Goal: Task Accomplishment & Management: Complete application form

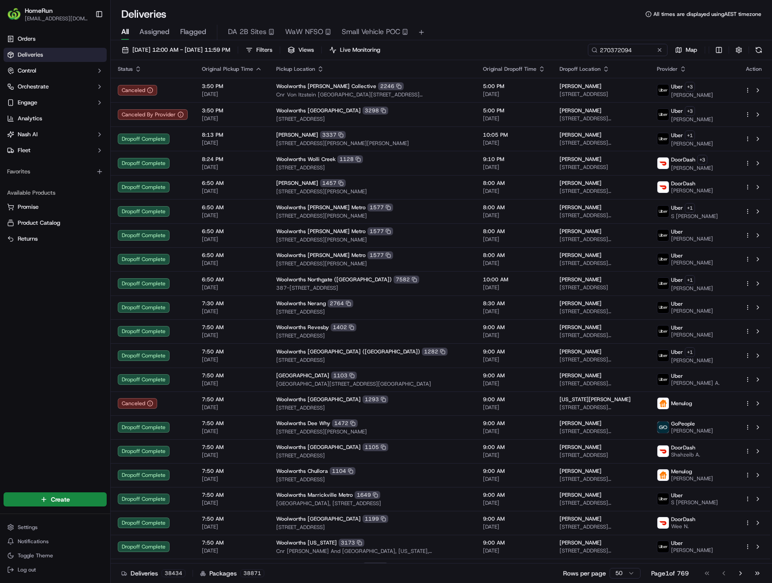
type input "270372094"
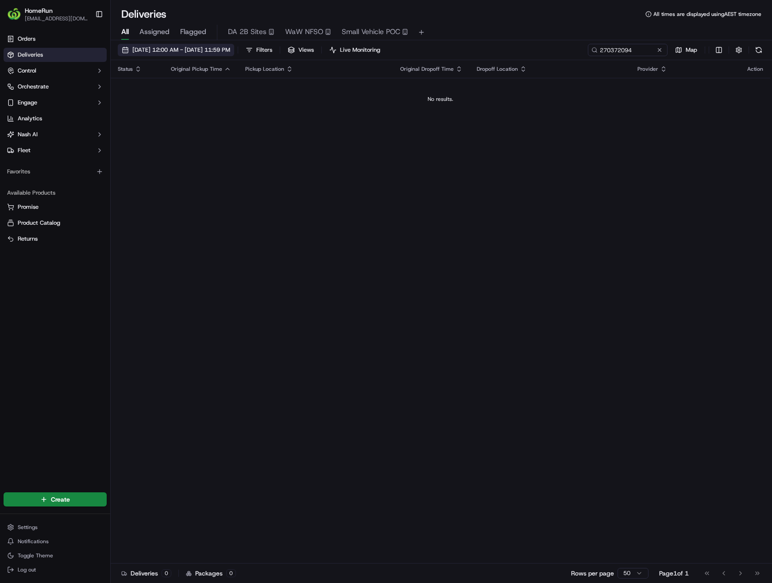
click at [186, 49] on span "22/09/2025 12:00 AM - 22/09/2025 11:59 PM" at bounding box center [181, 50] width 98 height 8
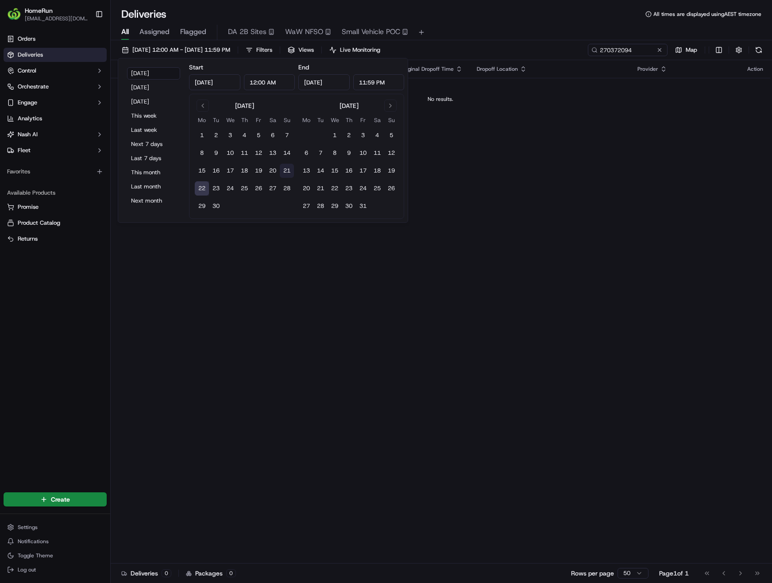
click at [284, 170] on button "21" at bounding box center [287, 171] width 14 height 14
type input "Sep 21, 2025"
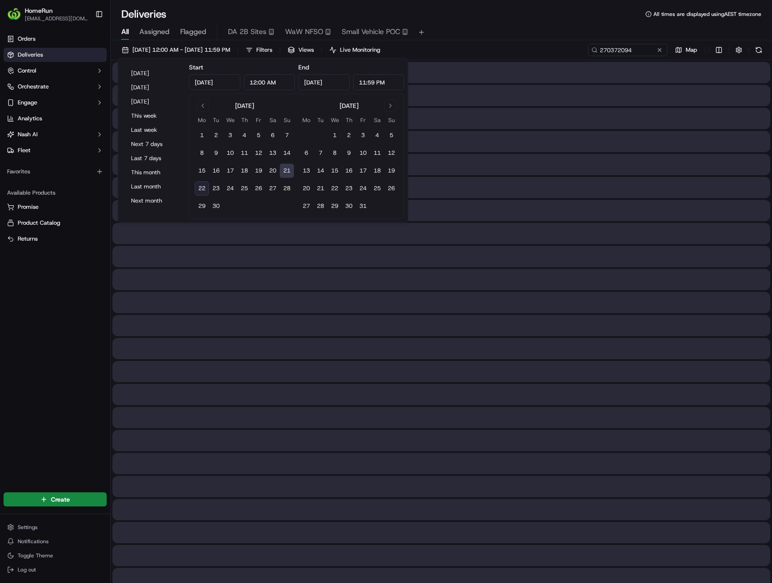
click at [284, 170] on button "21" at bounding box center [287, 171] width 14 height 14
click at [511, 30] on div "All Assigned Flagged DA 2B Sites WaW NFSO Small Vehicle POC" at bounding box center [441, 32] width 661 height 15
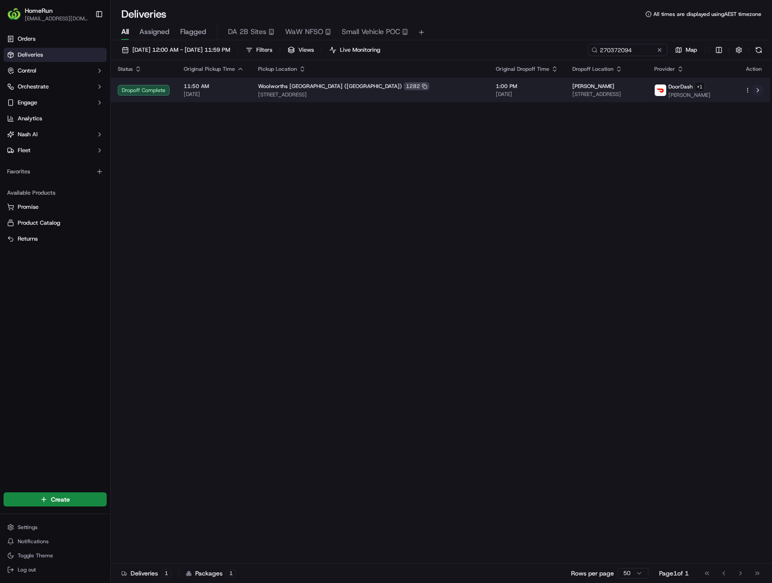
click at [758, 92] on button at bounding box center [758, 90] width 11 height 11
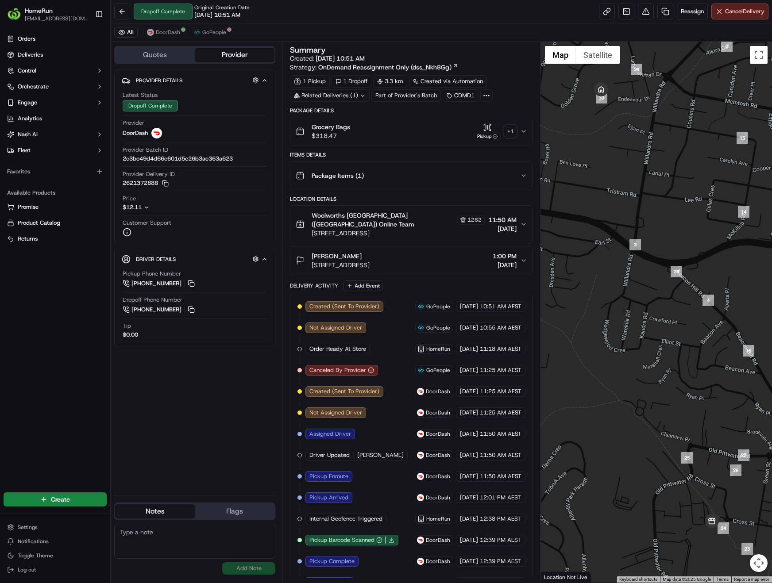
click at [364, 95] on icon at bounding box center [363, 96] width 6 height 6
click at [347, 132] on span "270362262" at bounding box center [345, 131] width 32 height 8
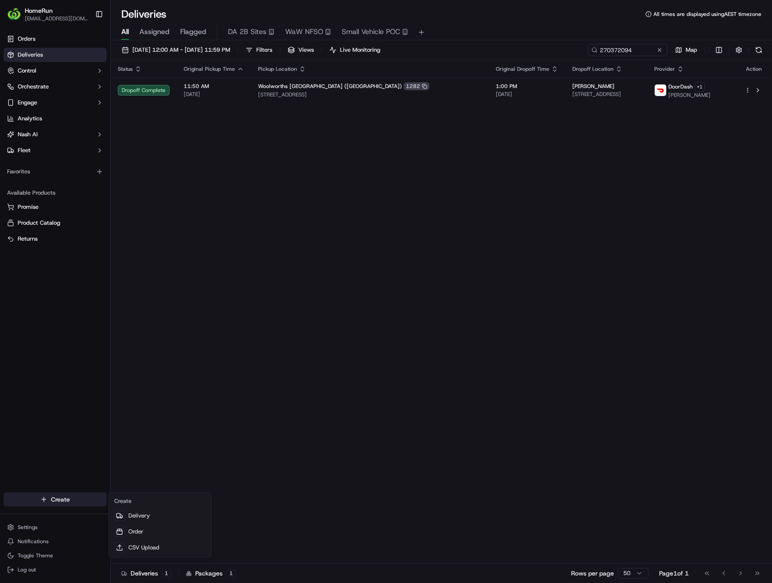
click at [59, 500] on html "HomeRun [EMAIL_ADDRESS][DOMAIN_NAME] Toggle Sidebar Orders Deliveries Control O…" at bounding box center [386, 291] width 772 height 583
click at [140, 516] on link "Delivery" at bounding box center [160, 516] width 99 height 16
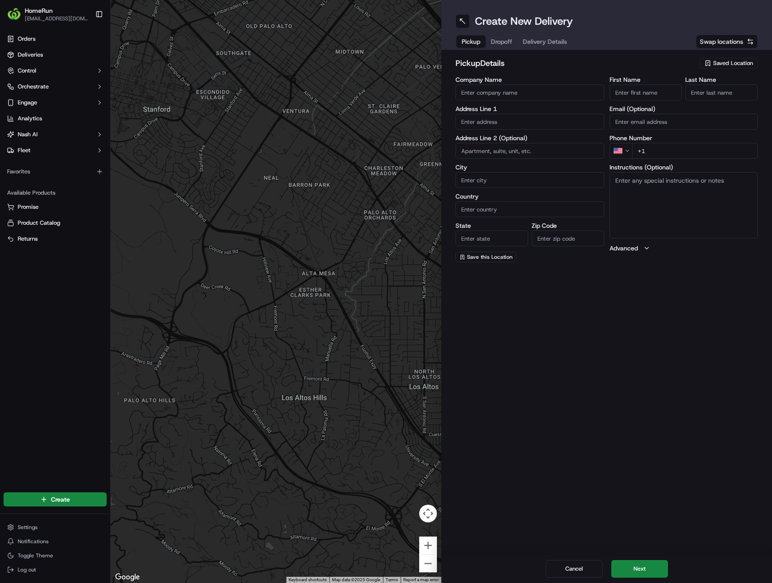
click at [716, 62] on span "Saved Location" at bounding box center [733, 63] width 40 height 8
type input "Eastgardens"
click at [704, 96] on span "Woolworths Eastgardens (1412)" at bounding box center [713, 97] width 109 height 8
type input "Woolworths Eastgardens"
type input "Eastgardens Shopping Centre, 152 Bunnerong Road"
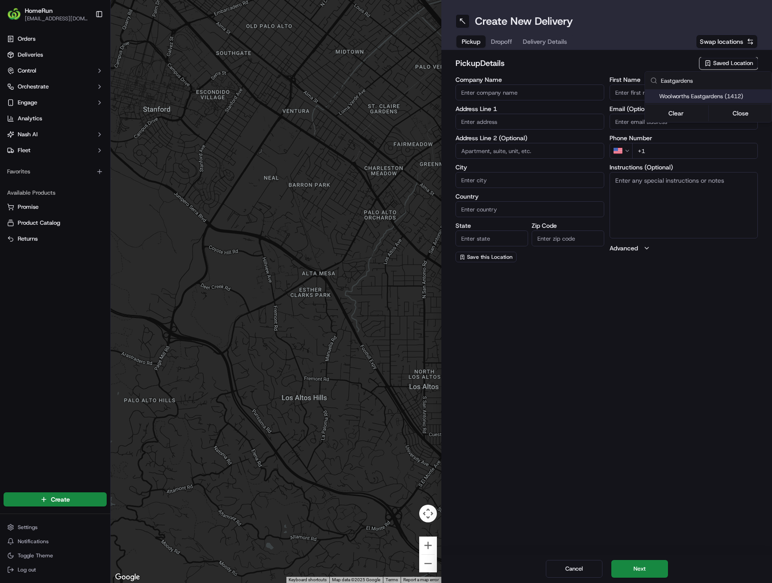
type input "Pagewood"
type input "AU"
type input "NSW"
type input "2036"
type input "Manager"
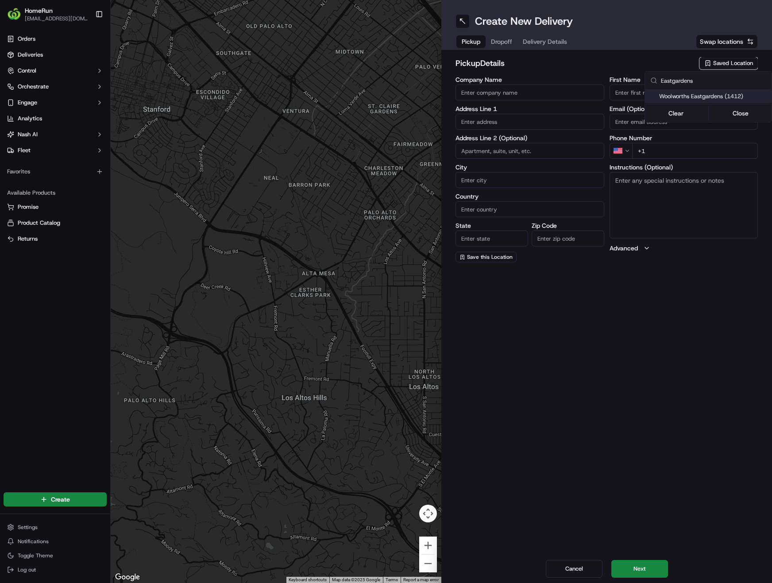
type input "Manager"
type input "+61 2 8565 9233"
type textarea "Pickup from instore collection point. Scan QR code to check order status and ad…"
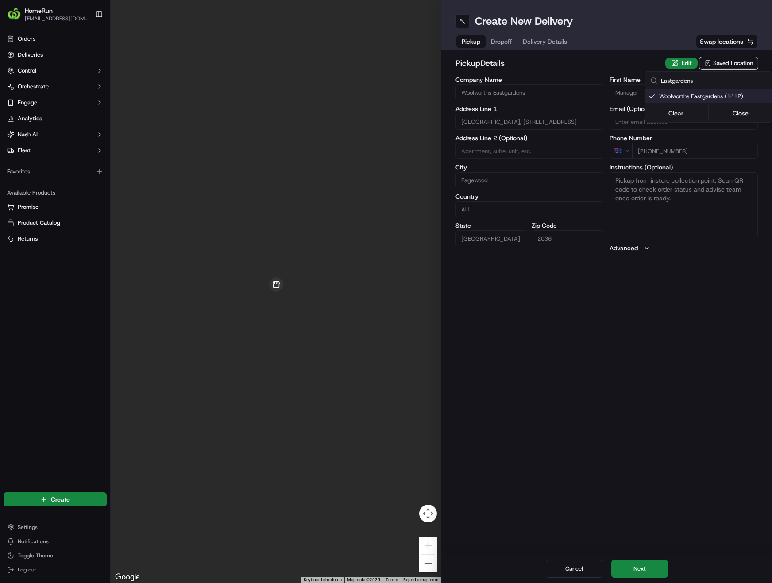
click at [645, 570] on html "HomeRun phines1@woolworths.com.au Toggle Sidebar Orders Deliveries Control Orch…" at bounding box center [386, 291] width 772 height 583
click at [645, 570] on button "Next" at bounding box center [639, 569] width 57 height 18
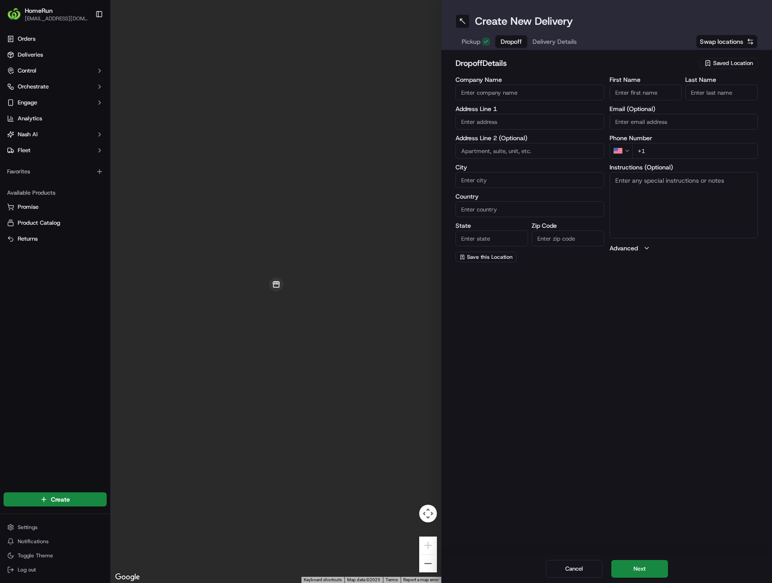
click at [647, 99] on input "First Name" at bounding box center [646, 93] width 73 height 16
type input "Keeva"
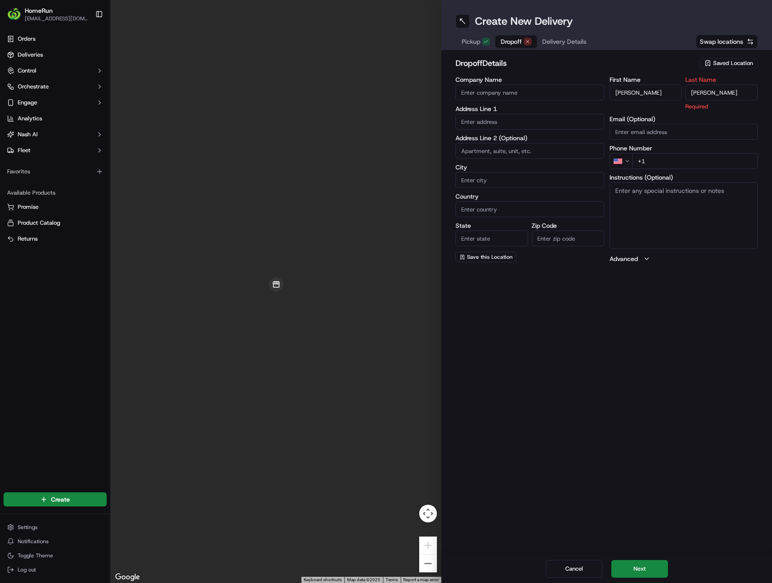
type input "Corcoran"
click at [556, 126] on input "text" at bounding box center [530, 122] width 149 height 16
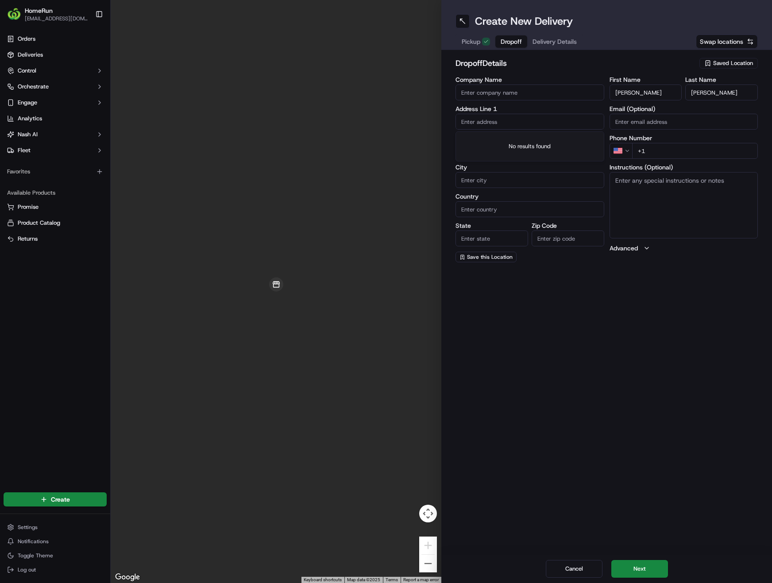
click at [509, 122] on input "text" at bounding box center [530, 122] width 149 height 16
paste input "U 101 4 Saxby Cl"
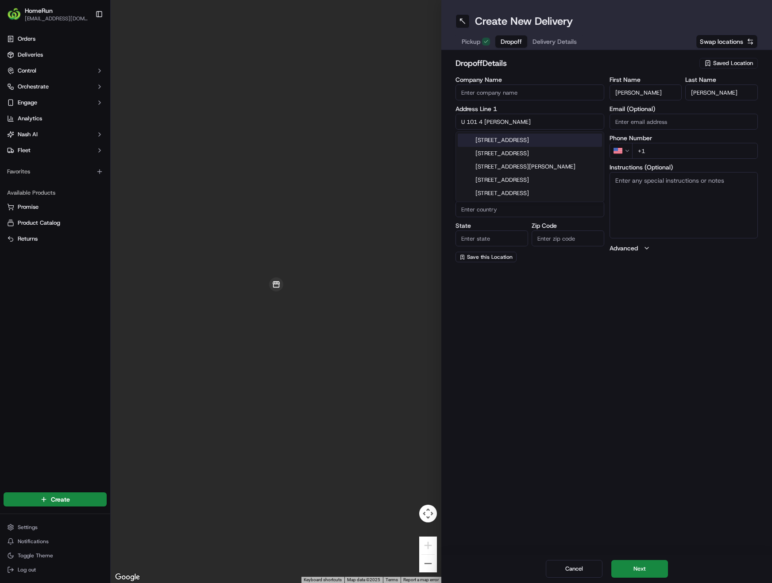
click at [466, 120] on input "U 101 4 Saxby Cl" at bounding box center [530, 122] width 149 height 16
click at [541, 153] on div "101/4 Saxby Close, Botany NSW, Australia" at bounding box center [530, 153] width 144 height 13
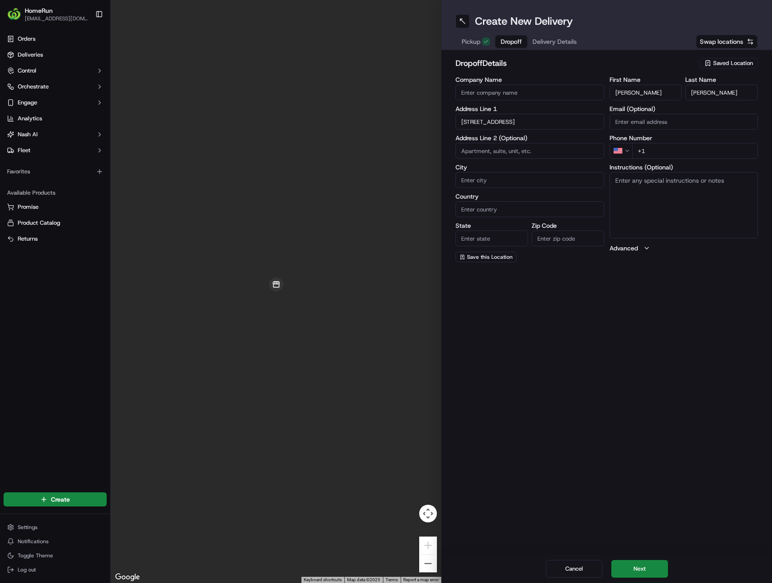
type input "101/4 Saxby Cl, Botany NSW 2019, Australia"
type input "101"
type input "Botany"
type input "Australia"
type input "NSW"
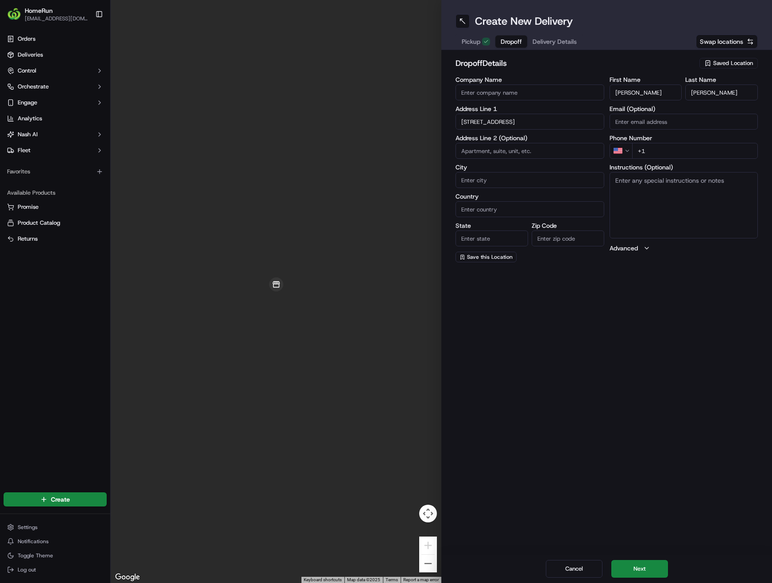
type input "2019"
type input "4 Saxby Close"
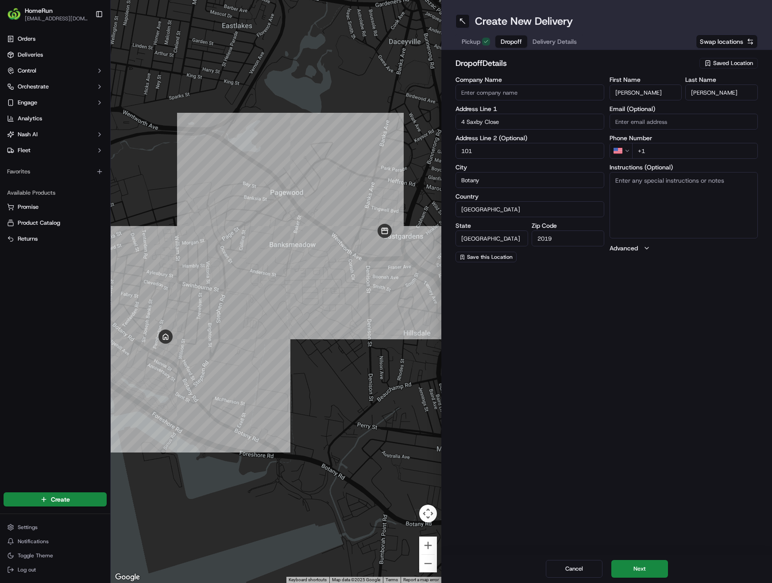
click at [622, 148] on html "HomeRun phines1@woolworths.com.au Toggle Sidebar Orders Deliveries Control Orch…" at bounding box center [386, 291] width 772 height 583
click at [681, 152] on input "+61" at bounding box center [695, 151] width 126 height 16
click at [668, 150] on input "+61" at bounding box center [695, 151] width 126 height 16
paste input "0474 450 027"
type input "+61 0474 450 027"
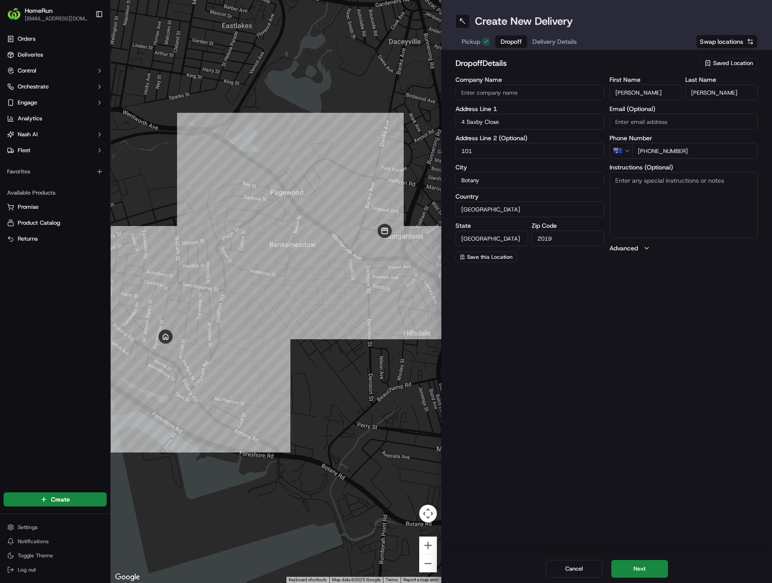
click at [660, 193] on textarea "Instructions (Optional)" at bounding box center [684, 205] width 149 height 66
click at [644, 569] on button "Next" at bounding box center [639, 569] width 57 height 18
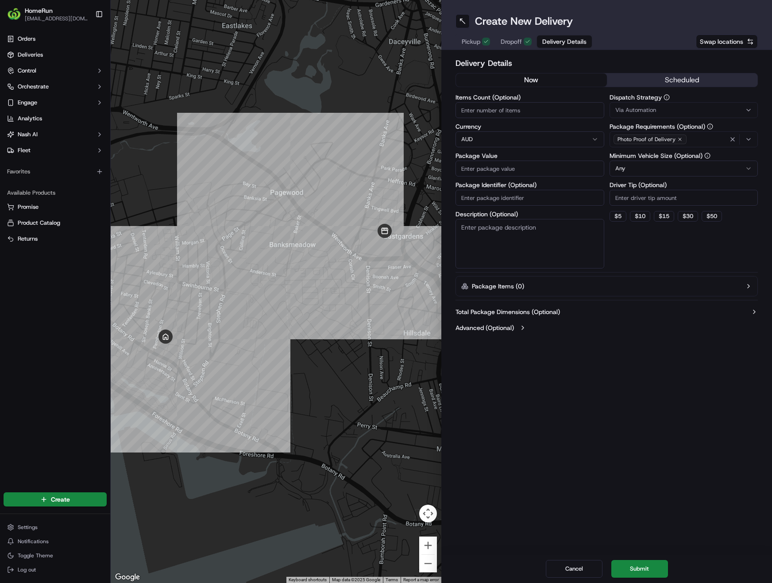
click at [670, 79] on button "scheduled" at bounding box center [682, 79] width 151 height 13
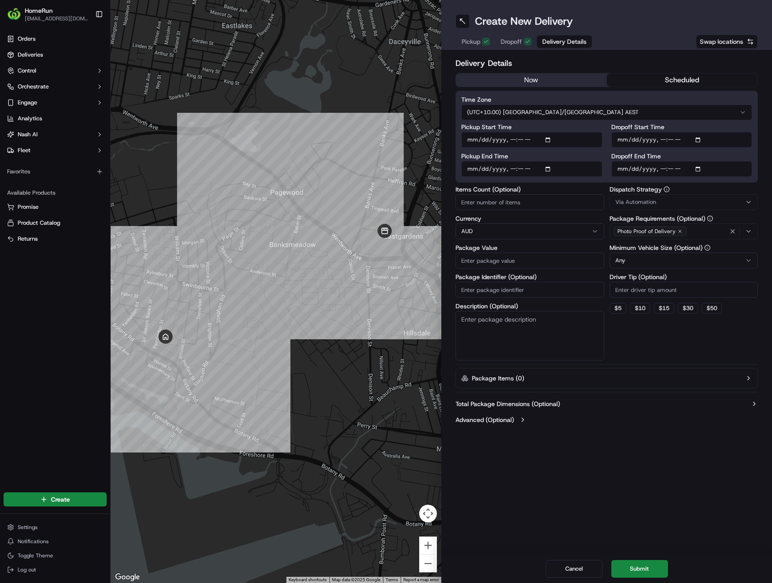
click at [549, 139] on input "Pickup Start Time" at bounding box center [531, 140] width 141 height 16
type input "2025-09-23T07:15"
click at [696, 138] on input "Dropoff Start Time" at bounding box center [681, 140] width 141 height 16
click at [699, 142] on input "Dropoff Start Time" at bounding box center [681, 140] width 141 height 16
type input "2025-09-23T07:30"
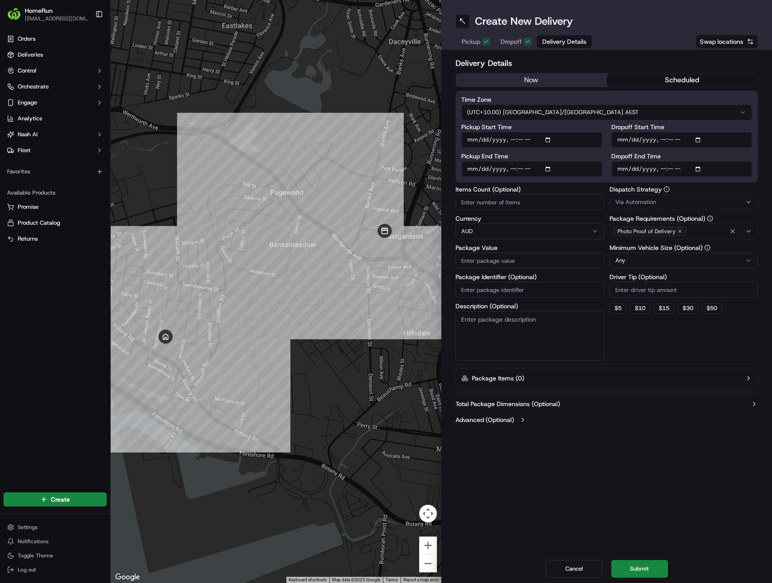
click at [548, 168] on input "Pickup End Time" at bounding box center [531, 169] width 141 height 16
type input "2025-09-23T08:45"
click at [702, 170] on input "Dropoff End Time" at bounding box center [681, 169] width 141 height 16
type input "2025-09-23T08:30"
click at [535, 205] on input "Items Count (Optional)" at bounding box center [530, 202] width 149 height 16
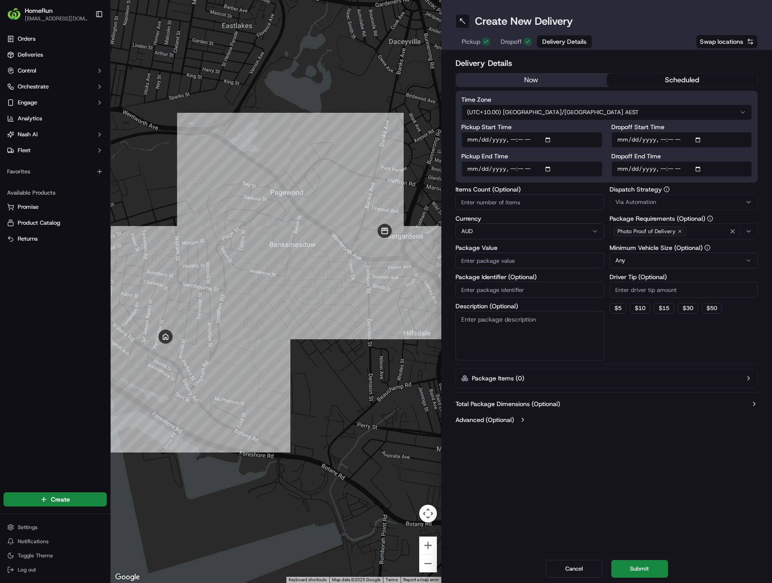
click at [515, 201] on input "Items Count (Optional)" at bounding box center [530, 202] width 149 height 16
type input "11"
click at [492, 260] on input "Package Value" at bounding box center [530, 261] width 149 height 16
paste input "345.80"
type input "345.80"
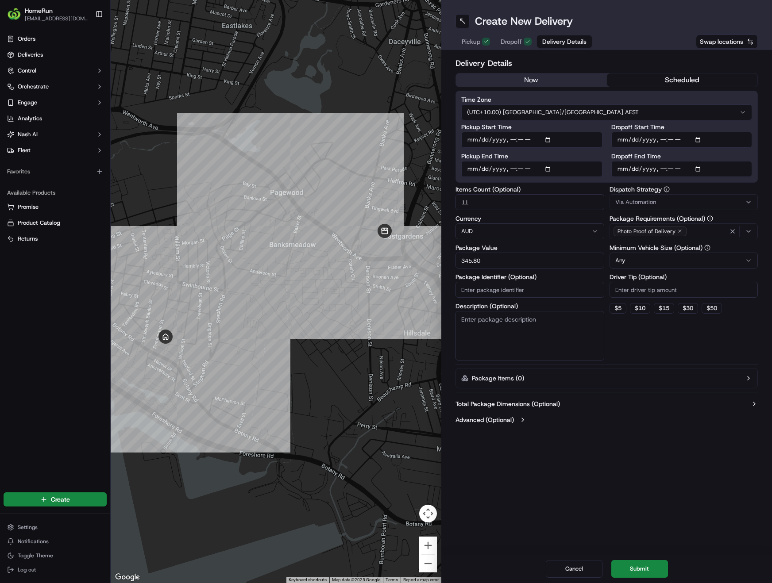
drag, startPoint x: 545, startPoint y: 294, endPoint x: 425, endPoint y: 310, distance: 121.6
click at [545, 294] on input "Package Identifier (Optional)" at bounding box center [530, 290] width 149 height 16
click at [489, 287] on input "Package Identifier (Optional)" at bounding box center [530, 290] width 149 height 16
paste input "270603118"
type input "270603118"
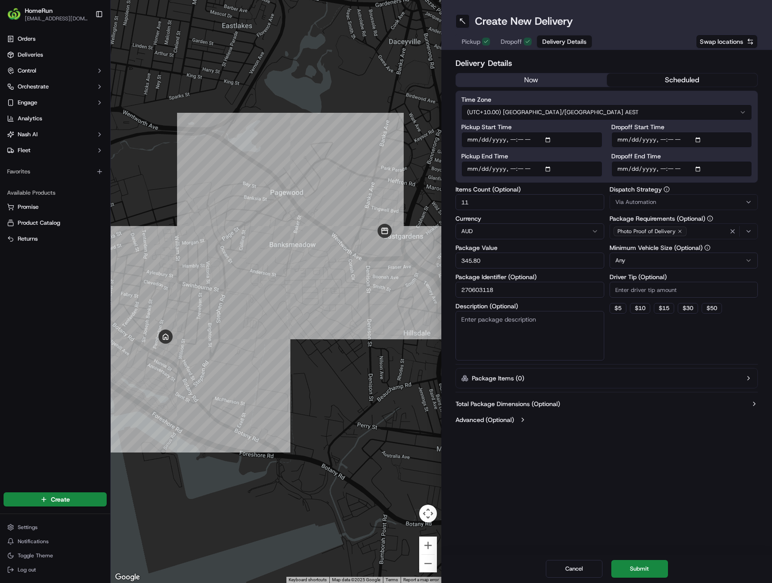
click at [517, 326] on textarea "Description (Optional)" at bounding box center [530, 336] width 149 height 50
click at [510, 343] on textarea "Groceries" at bounding box center [530, 336] width 149 height 50
paste textarea "Chilled 4 Frozen 1 Ambient 6"
drag, startPoint x: 473, startPoint y: 355, endPoint x: 456, endPoint y: 320, distance: 39.4
click at [456, 320] on textarea "Groceries Chilled 4 Frozen 1 Ambient 6" at bounding box center [530, 336] width 149 height 50
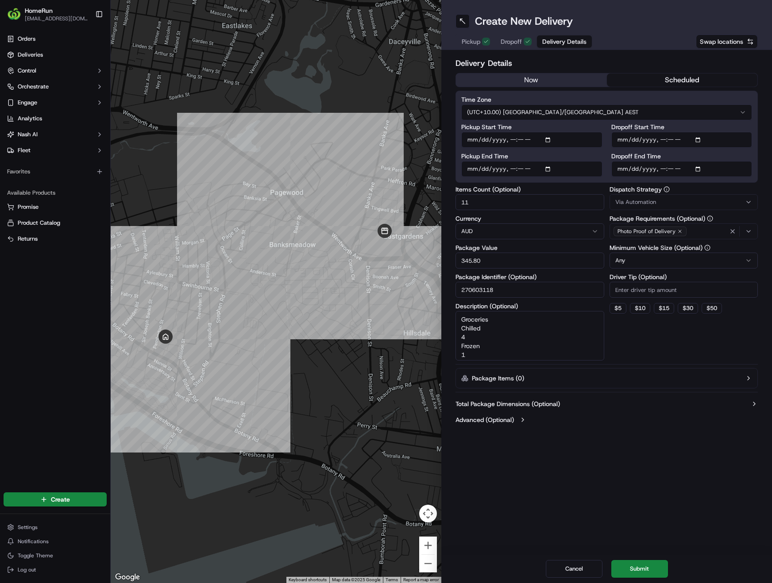
scroll to position [20, 0]
drag, startPoint x: 461, startPoint y: 330, endPoint x: 491, endPoint y: 355, distance: 39.9
click at [491, 355] on textarea "Groceries Chilled 4 Frozen 1 Ambient 6" at bounding box center [530, 336] width 149 height 50
type textarea "Groceries"
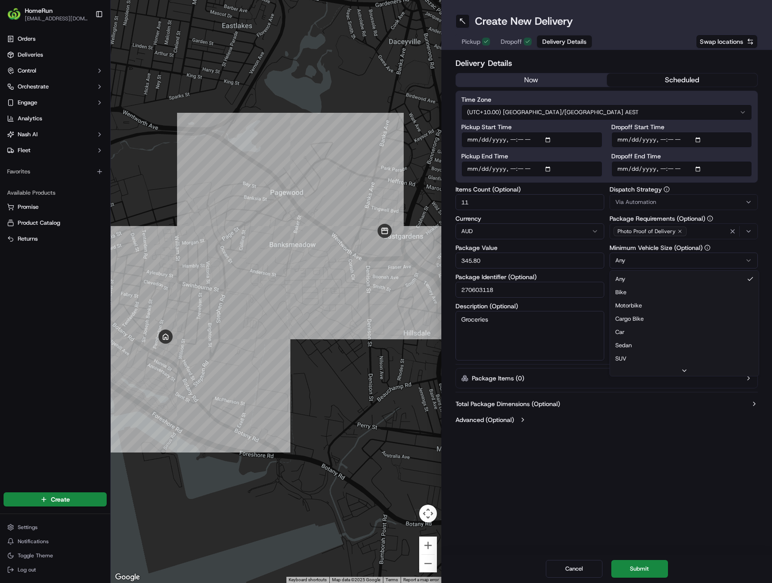
click at [669, 263] on html "HomeRun phines1@woolworths.com.au Toggle Sidebar Orders Deliveries Control Orch…" at bounding box center [386, 291] width 772 height 583
click at [641, 568] on button "Submit" at bounding box center [639, 569] width 57 height 18
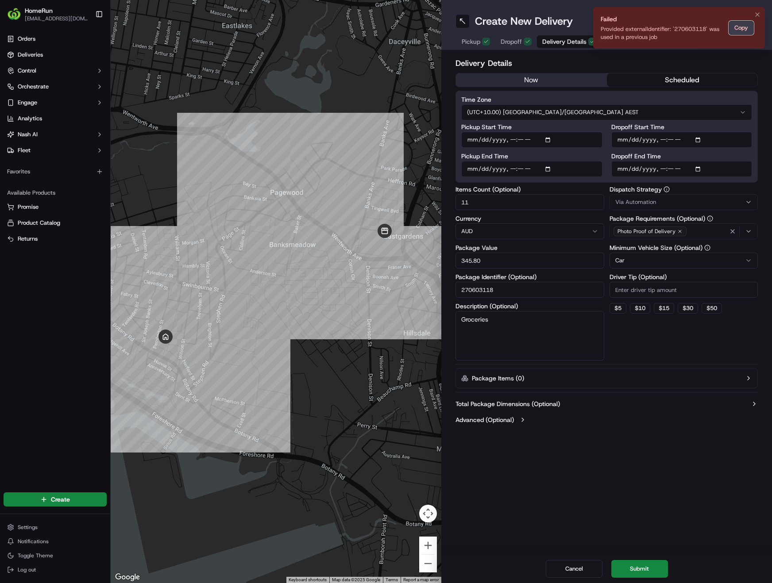
click at [743, 28] on button "Copy" at bounding box center [741, 28] width 25 height 14
click at [759, 13] on icon "Notifications (F8)" at bounding box center [758, 15] width 4 height 4
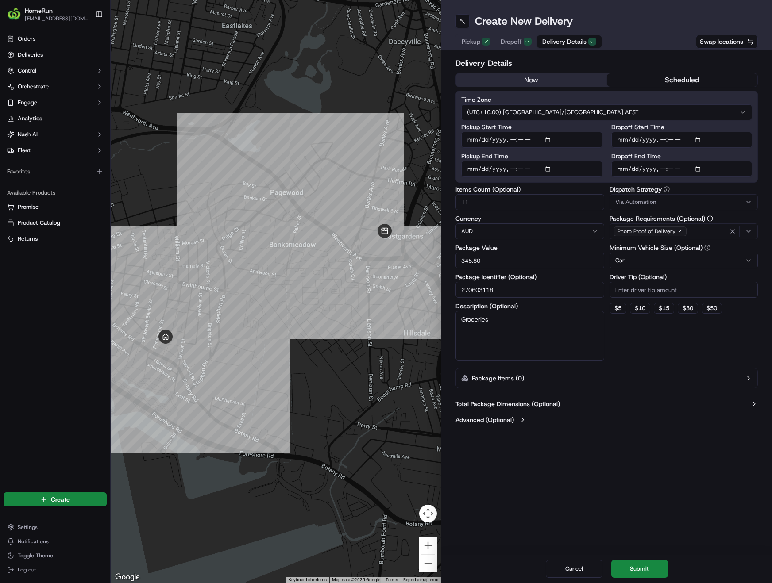
click at [534, 292] on input "270603118" at bounding box center [530, 290] width 149 height 16
type input "270603118_Copy"
click at [641, 567] on button "Submit" at bounding box center [639, 569] width 57 height 18
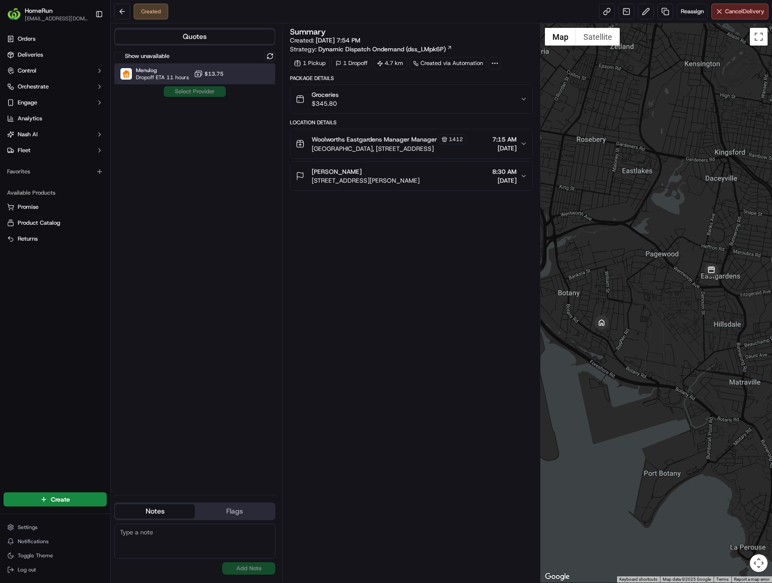
click at [150, 71] on span "Menulog" at bounding box center [162, 70] width 53 height 7
click at [193, 92] on button "Assign Provider" at bounding box center [194, 91] width 63 height 11
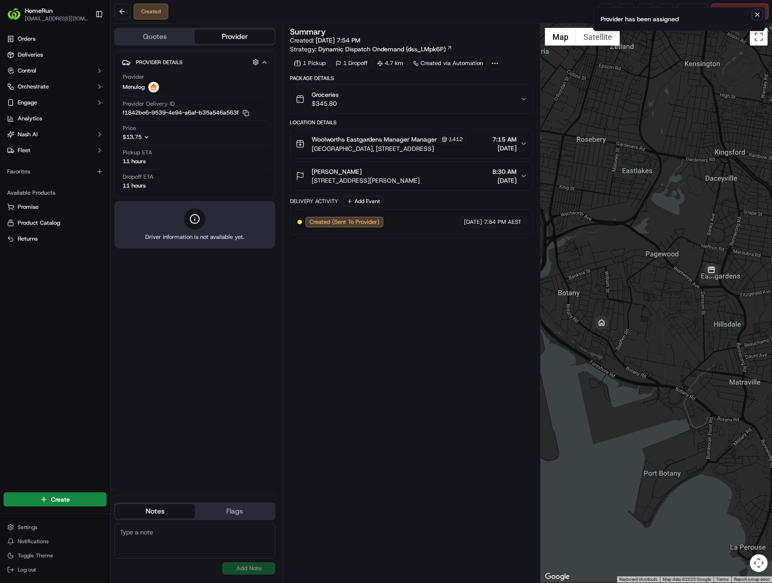
click at [756, 16] on icon "Notifications (F8)" at bounding box center [757, 14] width 7 height 7
click at [607, 11] on link at bounding box center [607, 12] width 16 height 16
